Goal: Transaction & Acquisition: Purchase product/service

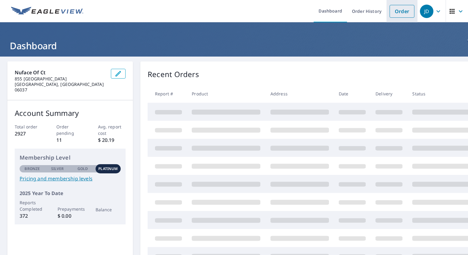
click at [397, 13] on link "Order" at bounding box center [402, 11] width 25 height 13
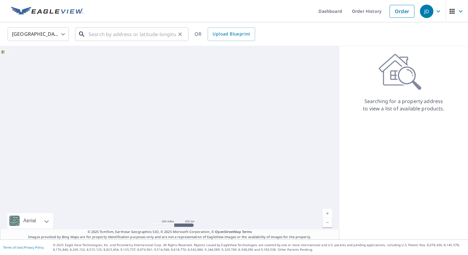
click at [129, 36] on input "text" at bounding box center [132, 34] width 87 height 17
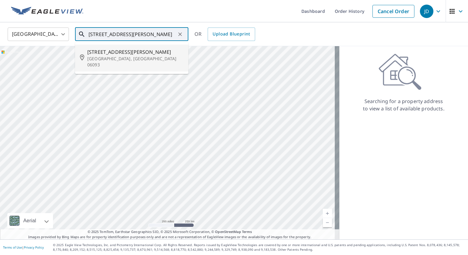
click at [128, 63] on li "[STREET_ADDRESS][PERSON_NAME]" at bounding box center [131, 58] width 113 height 27
type input "[STREET_ADDRESS][PERSON_NAME]"
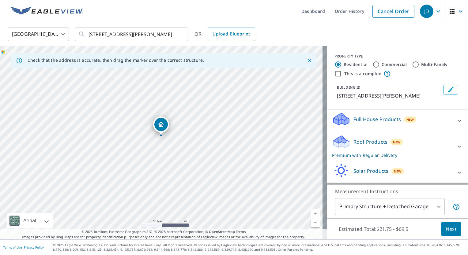
drag, startPoint x: 197, startPoint y: 106, endPoint x: 206, endPoint y: 186, distance: 81.0
click at [206, 186] on div "[STREET_ADDRESS][PERSON_NAME]" at bounding box center [163, 143] width 327 height 194
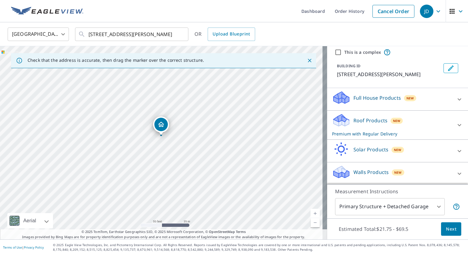
click at [417, 121] on div "Roof Products New Premium with Regular Delivery" at bounding box center [392, 125] width 120 height 24
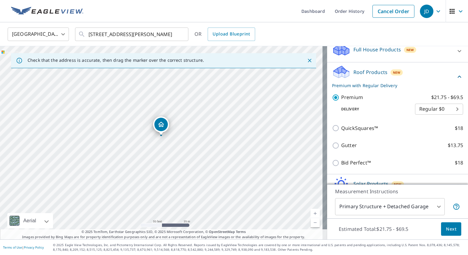
scroll to position [104, 0]
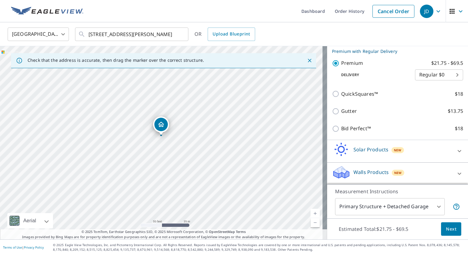
click at [353, 128] on p "Bid Perfect™" at bounding box center [356, 129] width 30 height 8
click at [341, 128] on input "Bid Perfect™ $18" at bounding box center [336, 128] width 9 height 7
checkbox input "true"
checkbox input "false"
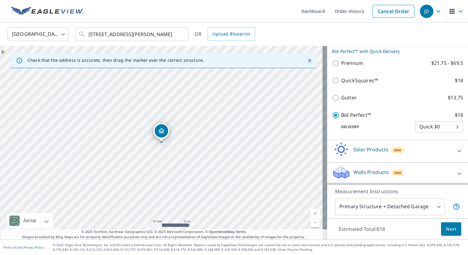
click at [446, 231] on span "Next" at bounding box center [451, 230] width 10 height 8
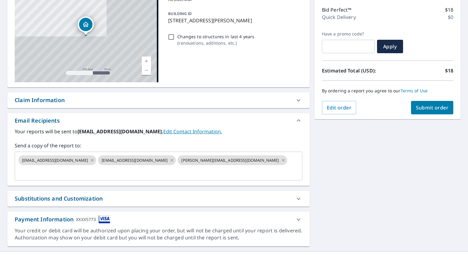
scroll to position [76, 0]
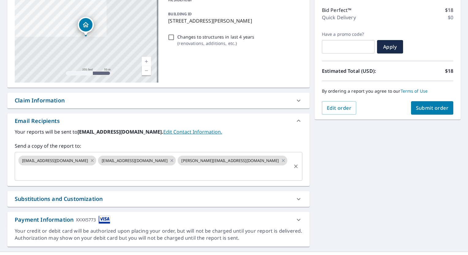
click at [91, 160] on icon at bounding box center [92, 160] width 3 height 3
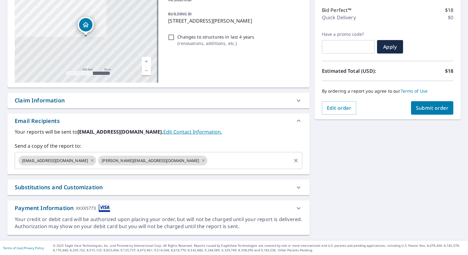
click at [90, 160] on icon at bounding box center [92, 160] width 5 height 7
click at [121, 159] on icon at bounding box center [123, 160] width 5 height 7
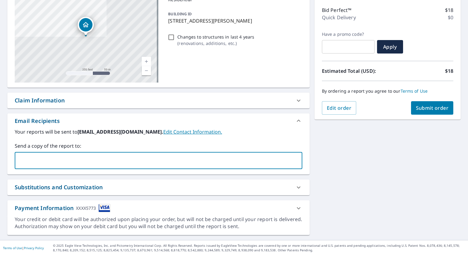
click at [70, 160] on input "text" at bounding box center [153, 161] width 273 height 12
type input "[PERSON_NAME][EMAIL_ADDRESS][DOMAIN_NAME]"
click at [417, 108] on span "Submit order" at bounding box center [432, 108] width 33 height 7
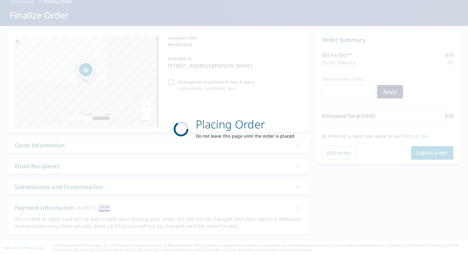
scroll to position [30, 0]
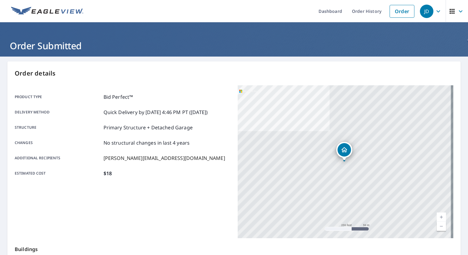
click at [429, 7] on span "JD" at bounding box center [431, 11] width 23 height 15
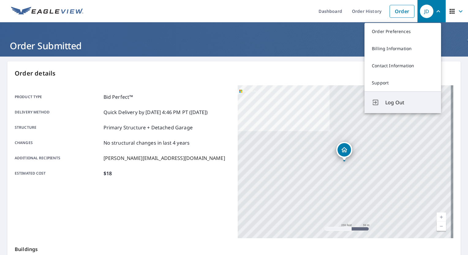
click at [400, 108] on button "Log Out" at bounding box center [402, 103] width 77 height 22
